Goal: Check status: Check status

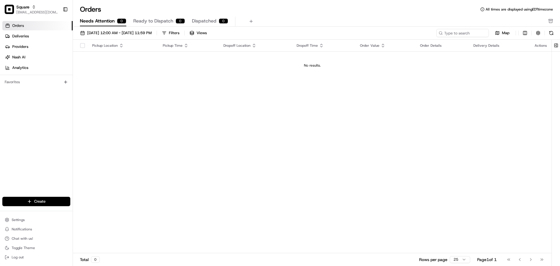
click at [323, 46] on icon "button" at bounding box center [321, 45] width 5 height 5
click at [43, 39] on link "Deliveries" at bounding box center [37, 35] width 70 height 9
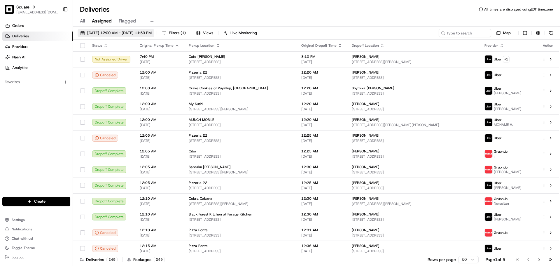
click at [147, 31] on span "[DATE] 12:00 AM - [DATE] 11:59 PM" at bounding box center [119, 32] width 64 height 5
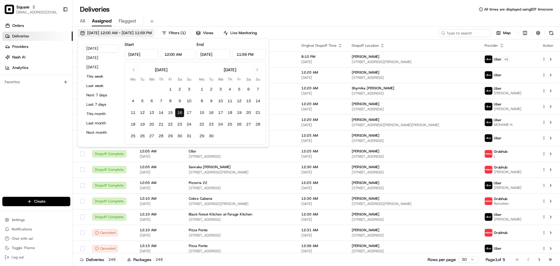
click at [147, 31] on span "[DATE] 12:00 AM - [DATE] 11:59 PM" at bounding box center [119, 32] width 64 height 5
